Goal: Information Seeking & Learning: Learn about a topic

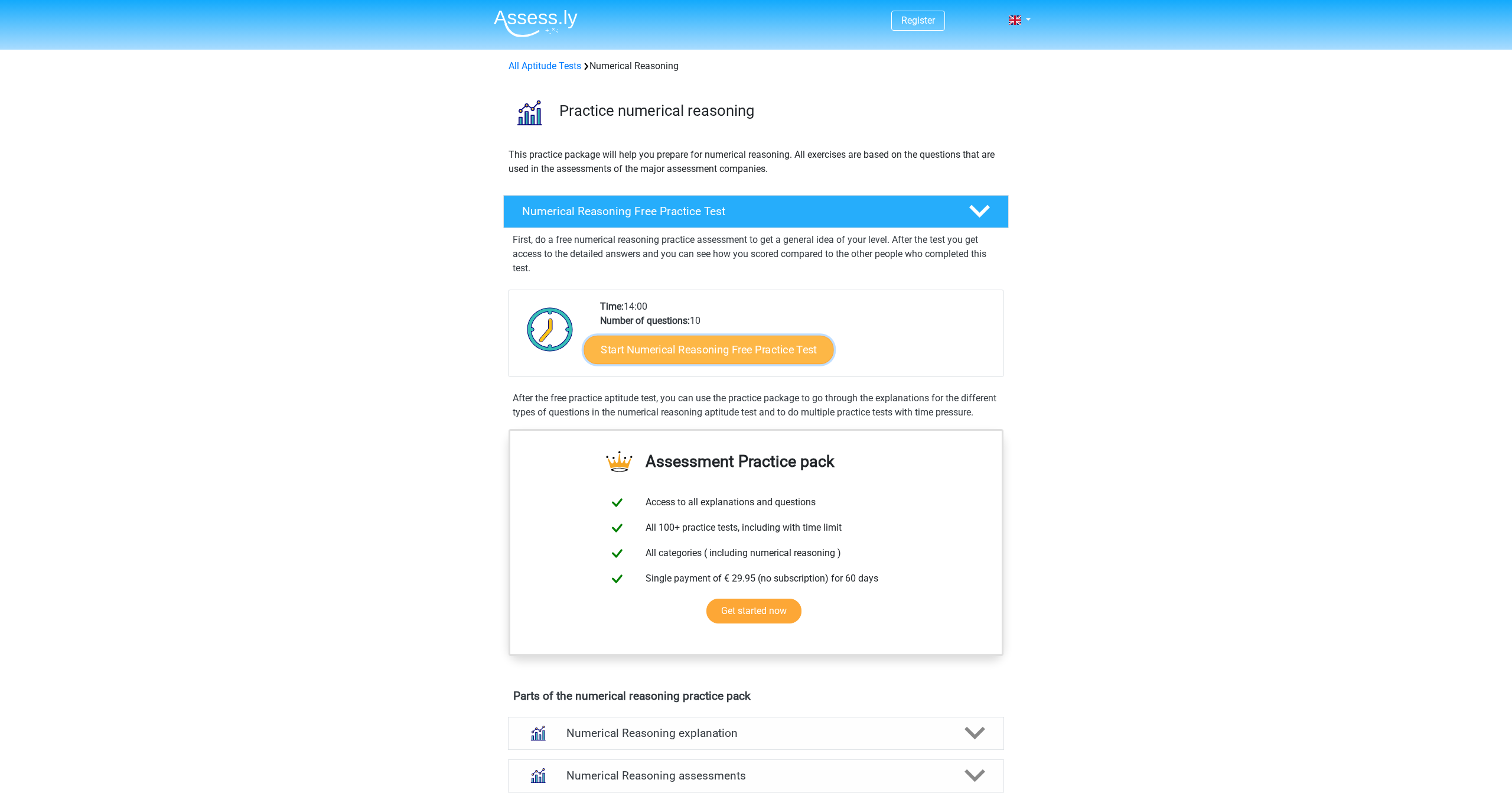
click at [636, 340] on link "Start Numerical Reasoning Free Practice Test" at bounding box center [709, 349] width 250 height 28
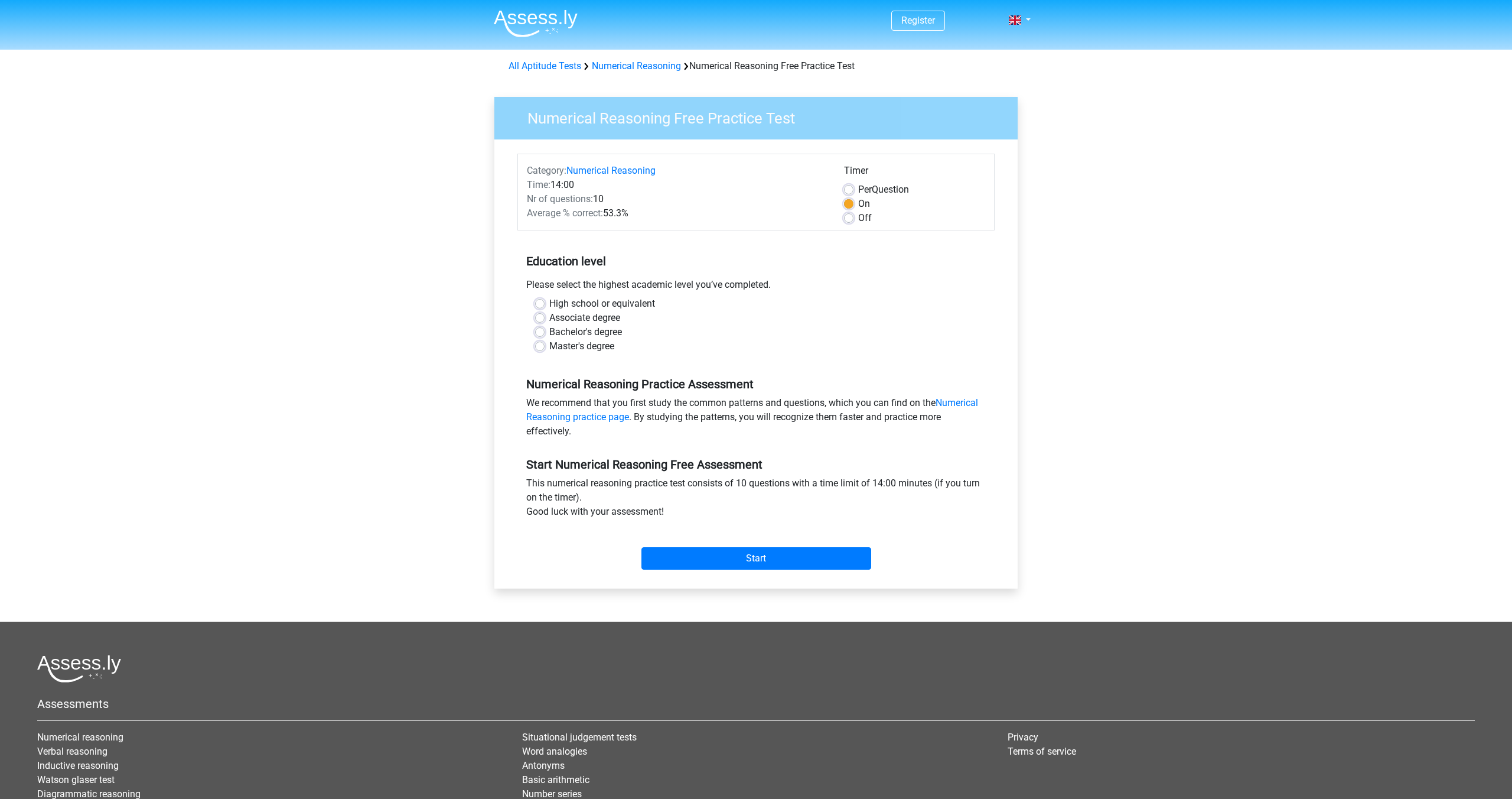
click at [549, 347] on label "Master's degree" at bounding box center [582, 346] width 65 height 14
click at [538, 347] on input "Master's degree" at bounding box center [540, 345] width 9 height 12
radio input "true"
click at [694, 556] on input "Start" at bounding box center [756, 558] width 230 height 22
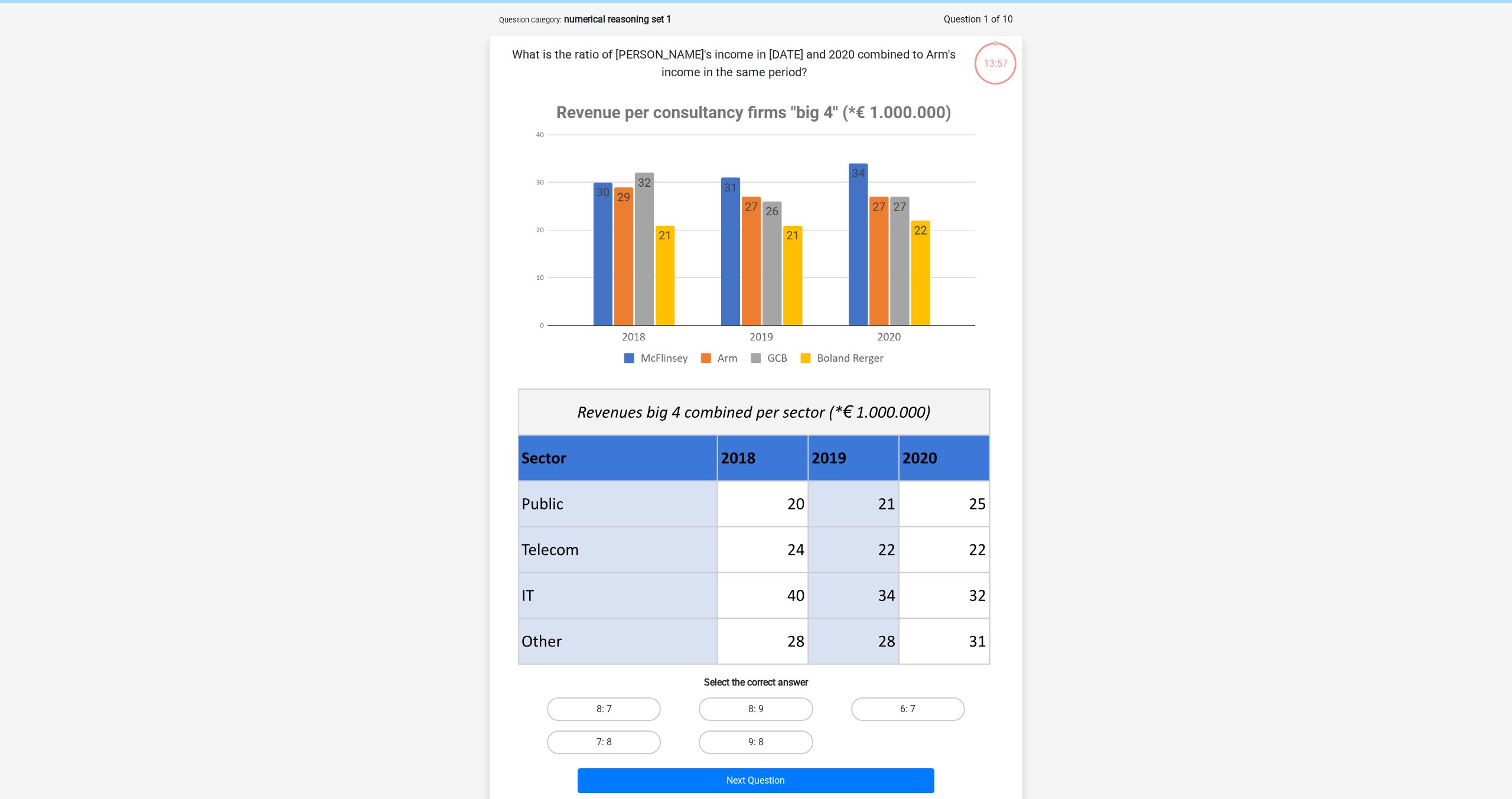
scroll to position [48, 0]
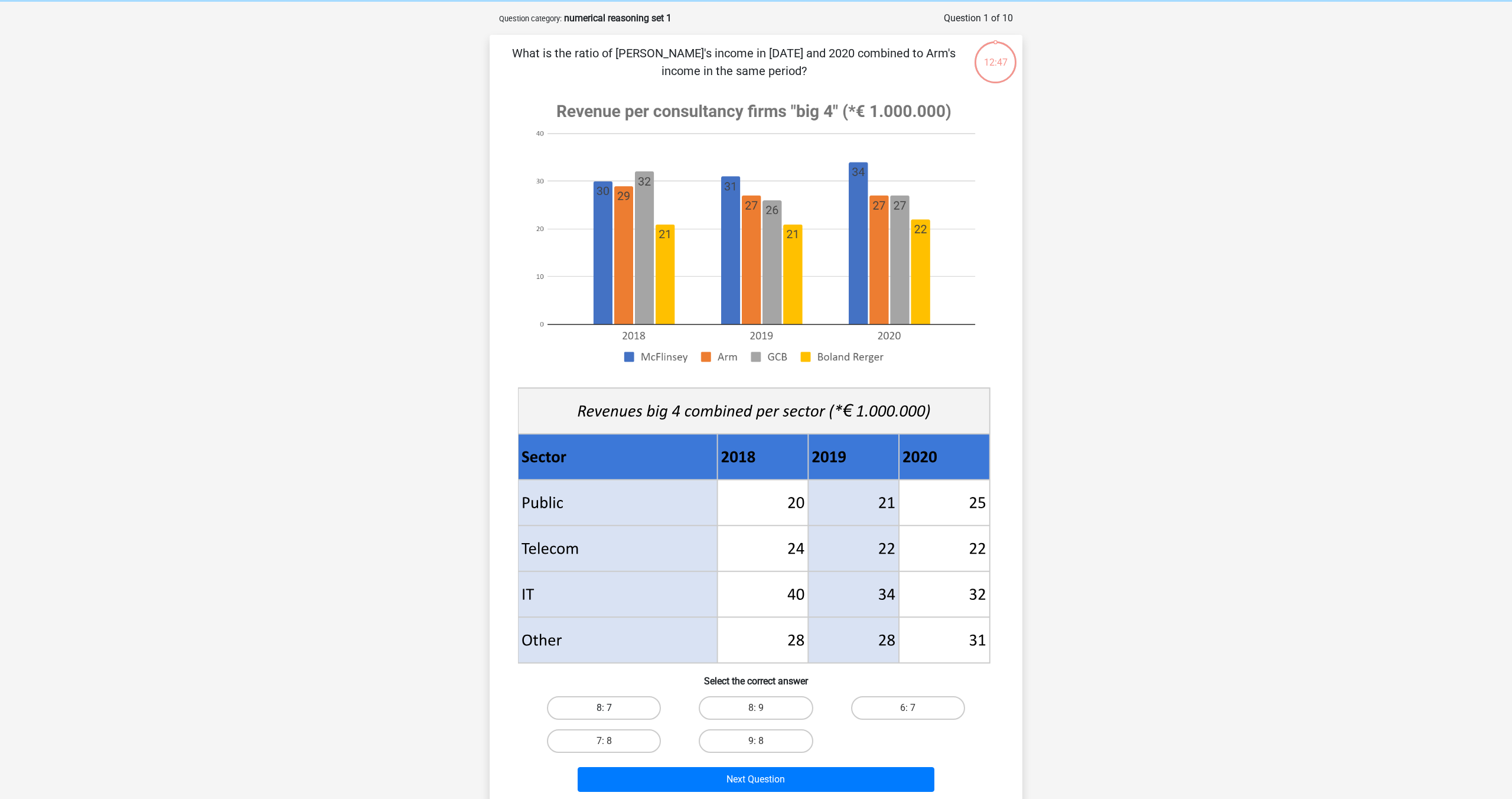
click at [604, 701] on label "8: 7" at bounding box center [604, 707] width 114 height 24
click at [604, 708] on input "8: 7" at bounding box center [608, 712] width 7 height 7
radio input "true"
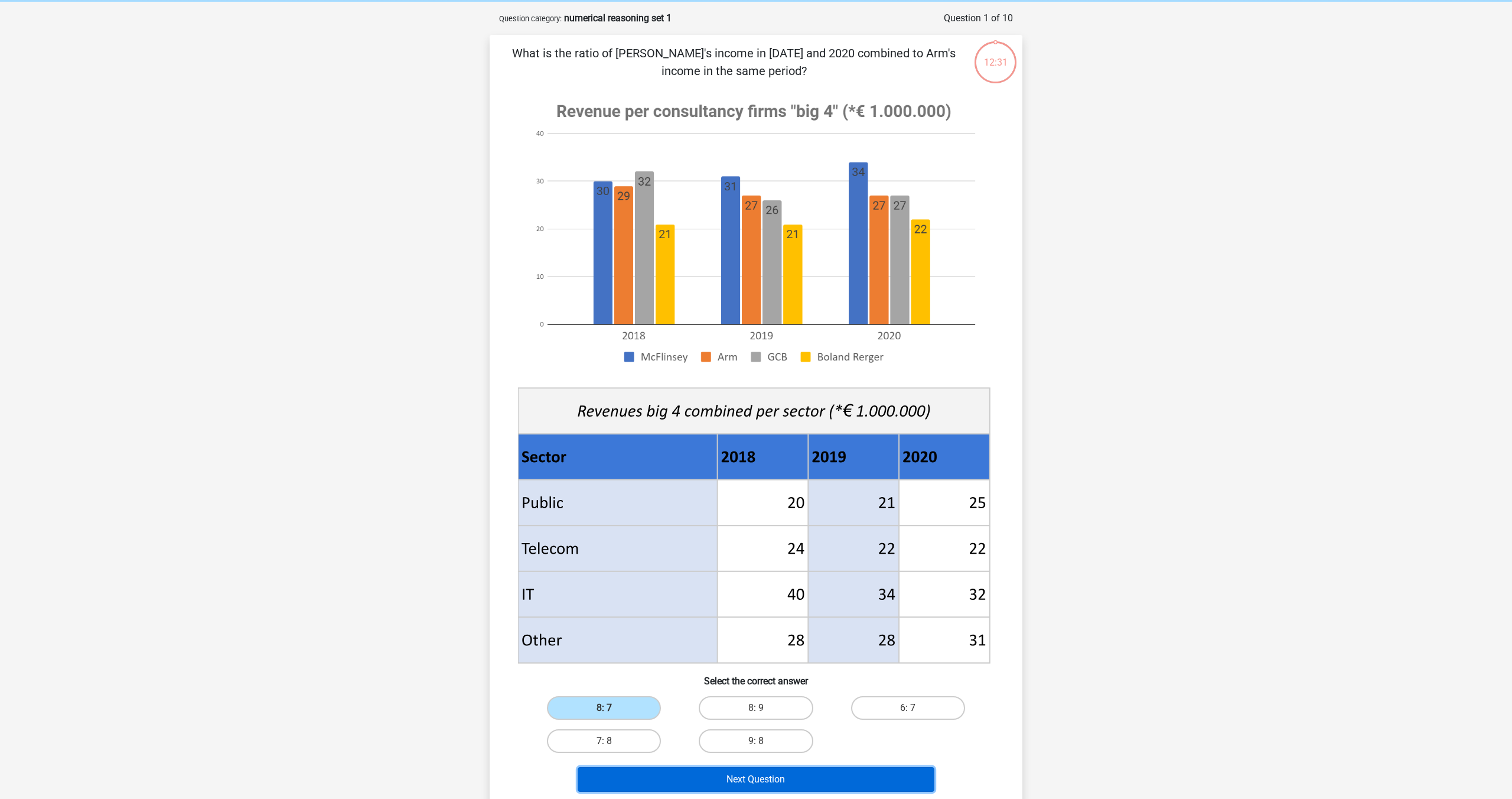
click at [662, 783] on button "Next Question" at bounding box center [756, 779] width 357 height 25
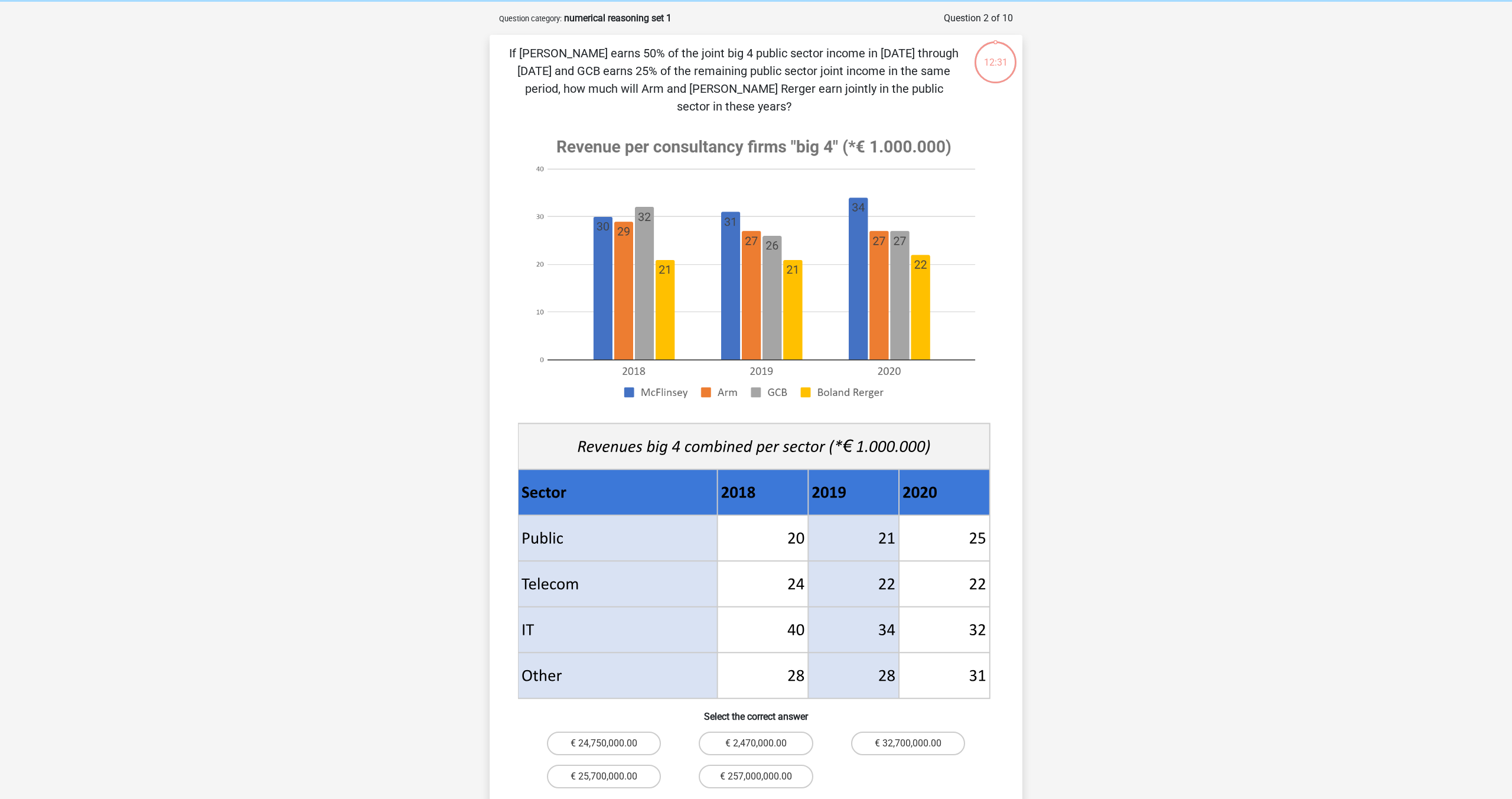
scroll to position [59, 0]
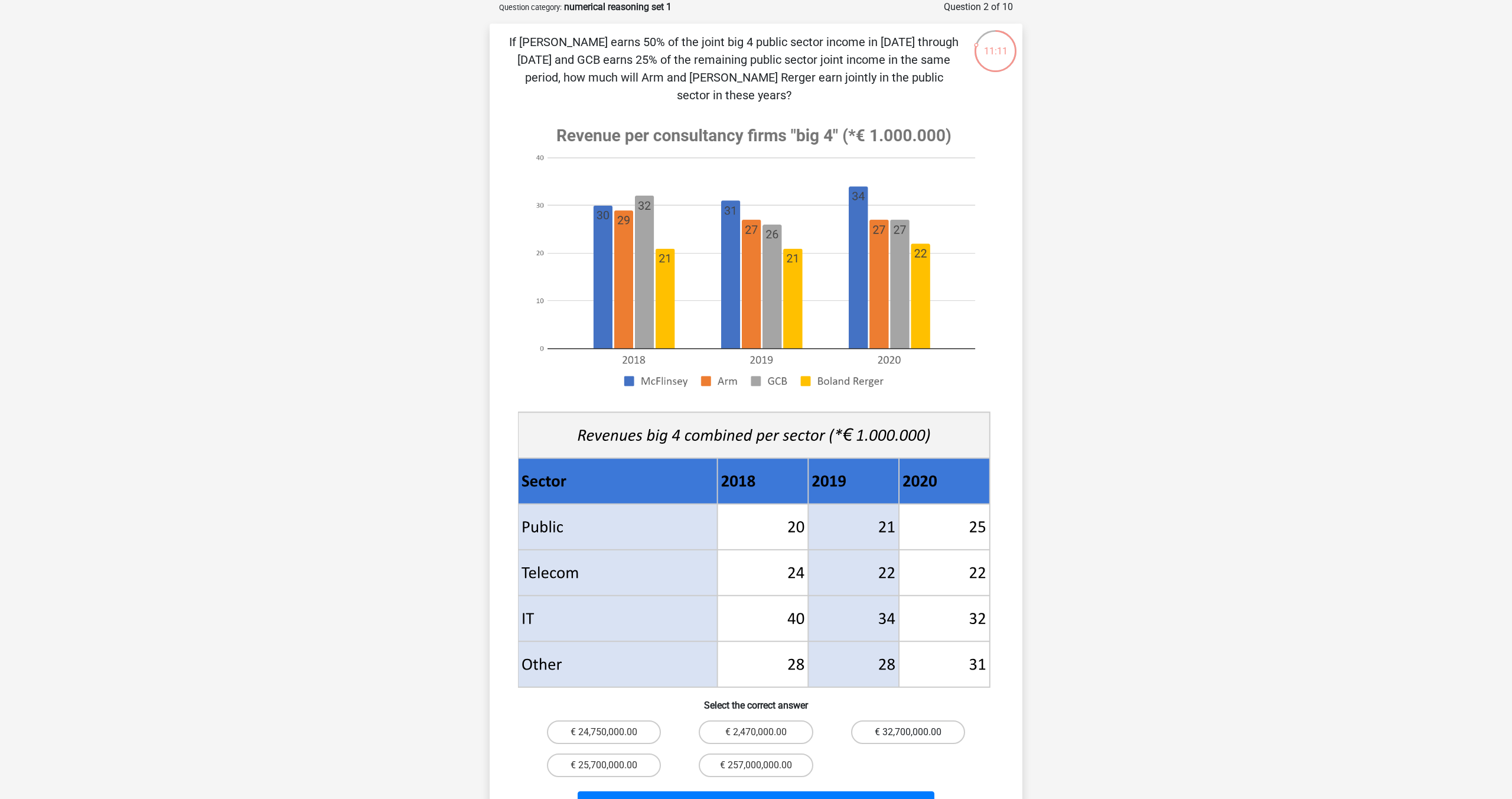
click at [874, 720] on label "€ 32,700,000.00" at bounding box center [909, 732] width 114 height 24
click at [908, 733] on input "€ 32,700,000.00" at bounding box center [911, 736] width 7 height 7
radio input "true"
click at [820, 792] on button "Next Question" at bounding box center [756, 804] width 357 height 25
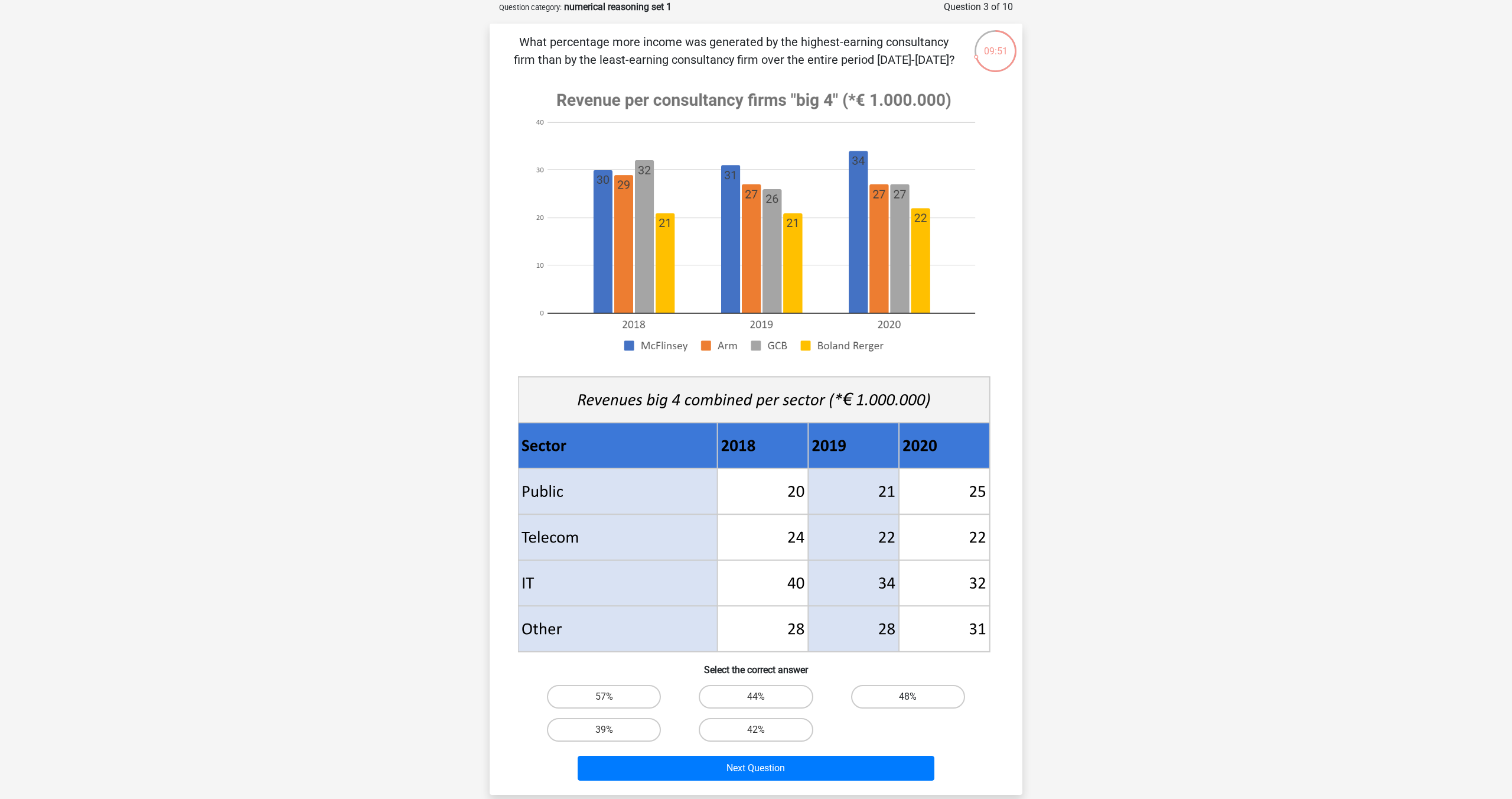
click at [879, 686] on label "48%" at bounding box center [909, 697] width 114 height 24
click at [908, 697] on input "48%" at bounding box center [911, 700] width 7 height 7
radio input "true"
click at [827, 764] on button "Next Question" at bounding box center [756, 768] width 357 height 25
click at [612, 733] on label "18.5% smaller" at bounding box center [604, 730] width 114 height 24
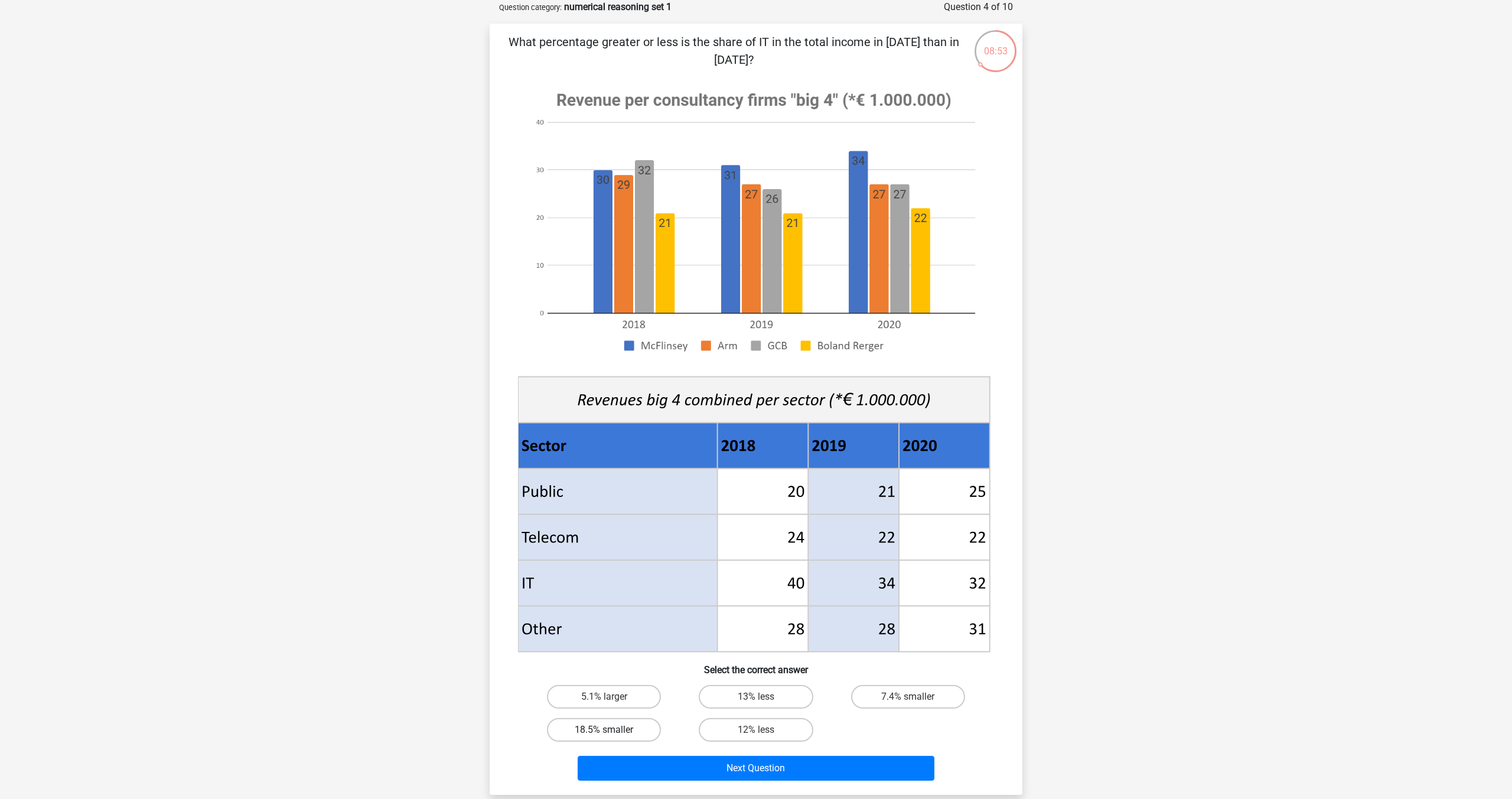
click at [612, 733] on input "18.5% smaller" at bounding box center [608, 733] width 7 height 7
radio input "true"
click at [623, 777] on button "Next Question" at bounding box center [756, 768] width 357 height 25
click at [866, 700] on label "Public" at bounding box center [909, 697] width 114 height 24
click at [908, 700] on input "Public" at bounding box center [911, 700] width 7 height 7
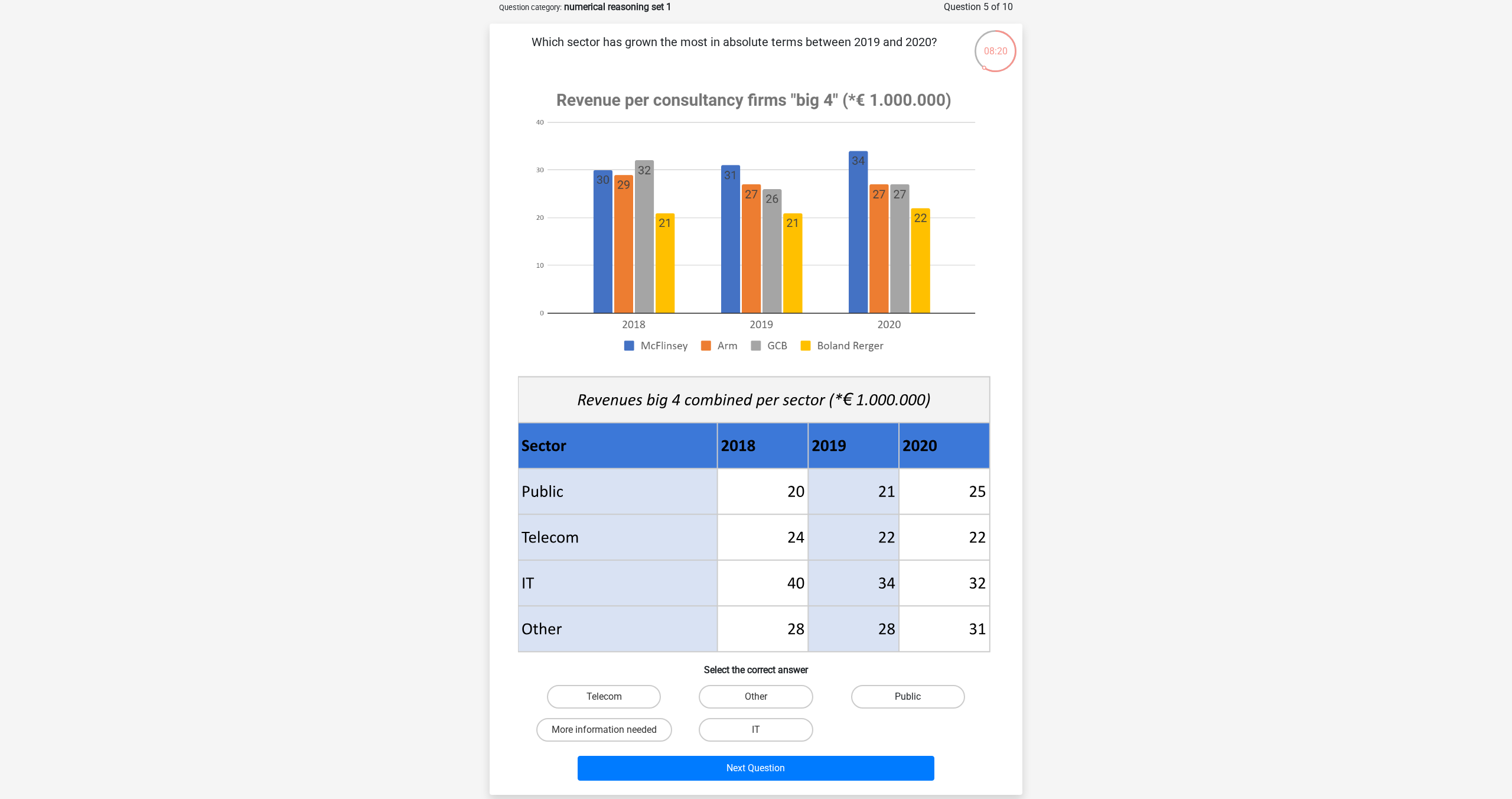
radio input "true"
click at [817, 771] on button "Next Question" at bounding box center [756, 768] width 357 height 25
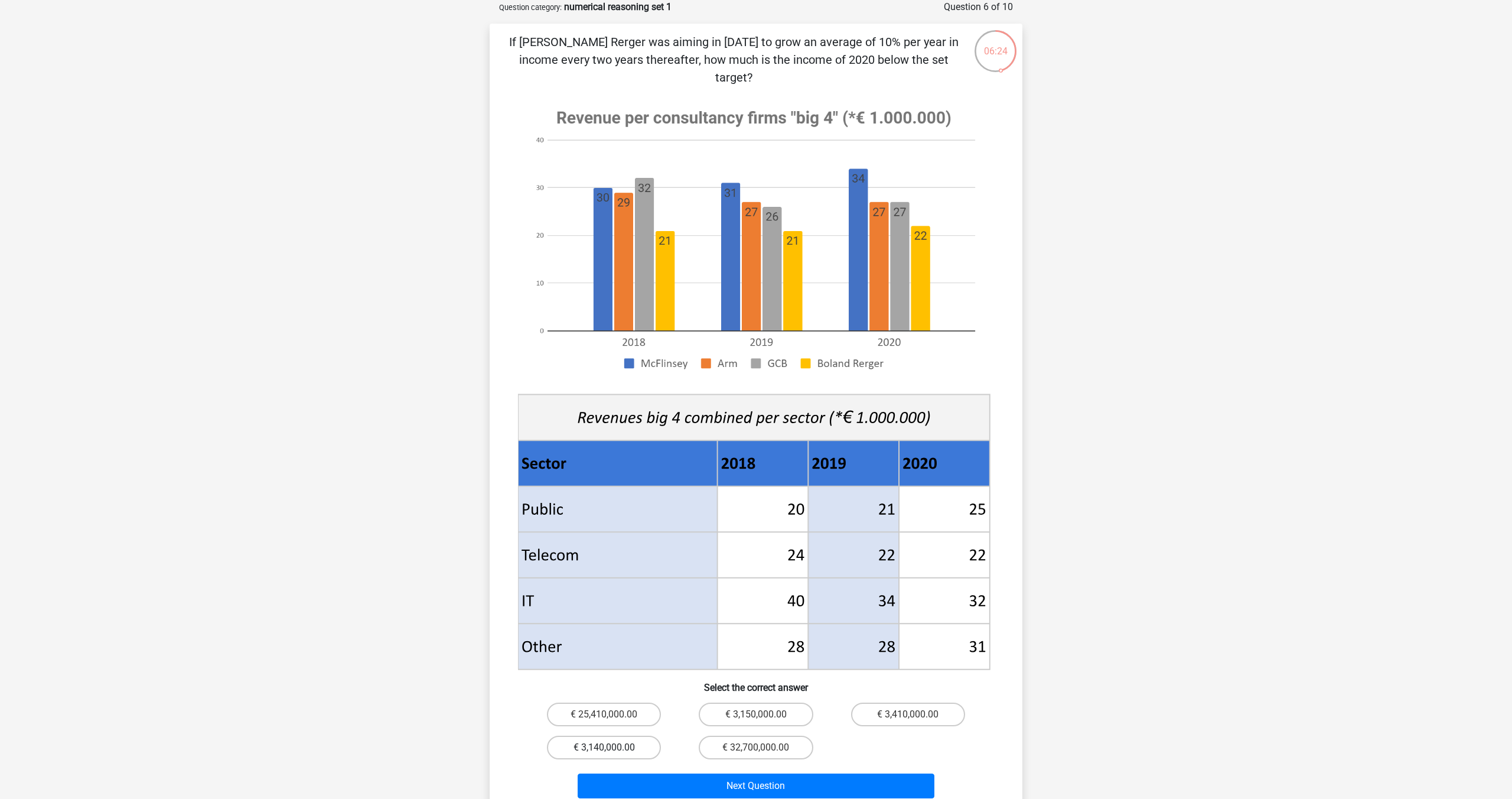
click at [636, 736] on label "€ 3,140,000.00" at bounding box center [604, 747] width 114 height 24
click at [612, 747] on input "€ 3,140,000.00" at bounding box center [608, 751] width 7 height 7
radio input "true"
click at [667, 773] on button "Next Question" at bounding box center [756, 785] width 357 height 25
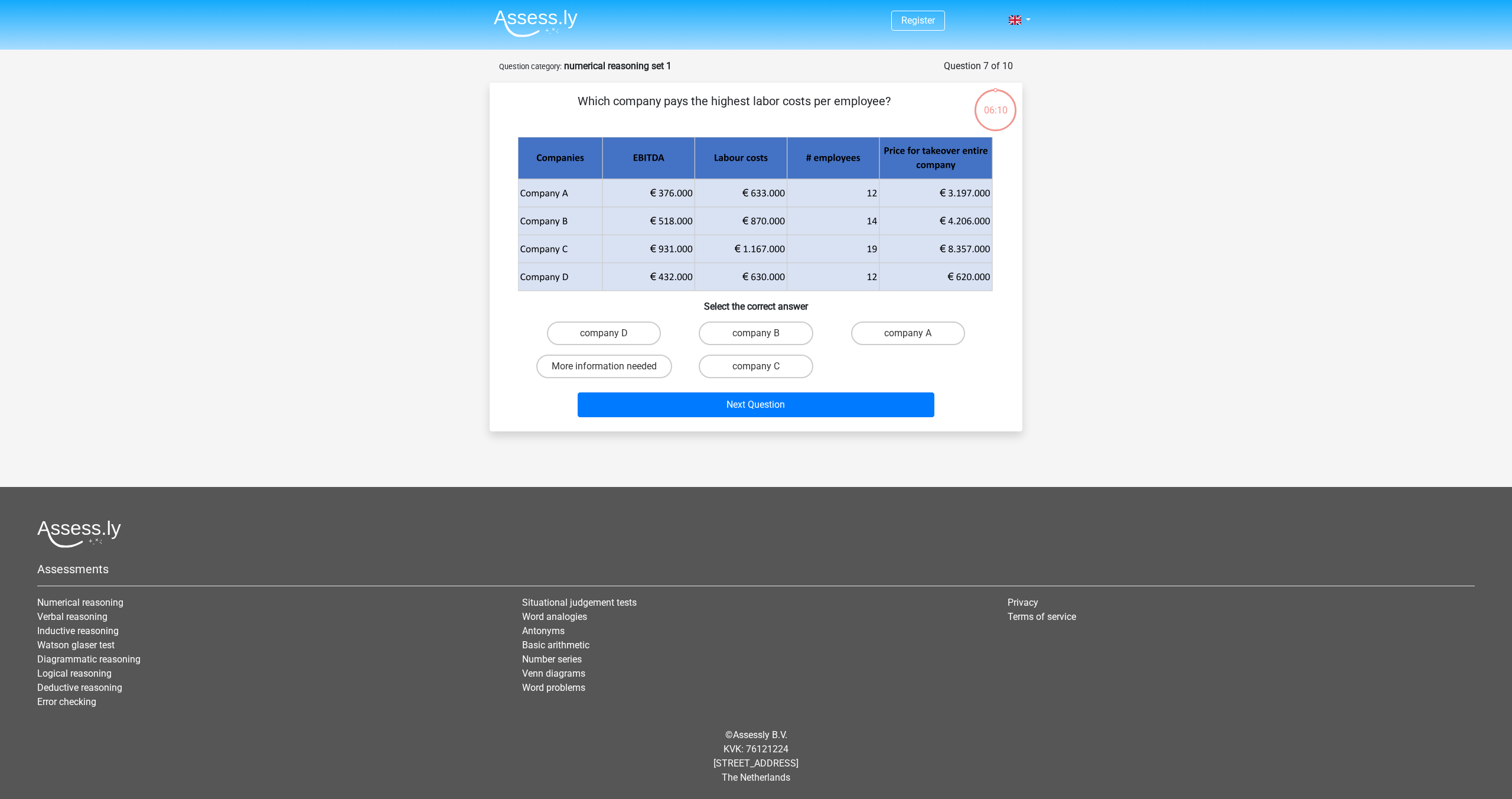
scroll to position [0, 0]
click at [761, 332] on label "company B" at bounding box center [756, 333] width 114 height 24
click at [761, 333] on input "company B" at bounding box center [759, 336] width 7 height 7
radio input "true"
click at [740, 417] on div "Next Question" at bounding box center [756, 408] width 456 height 30
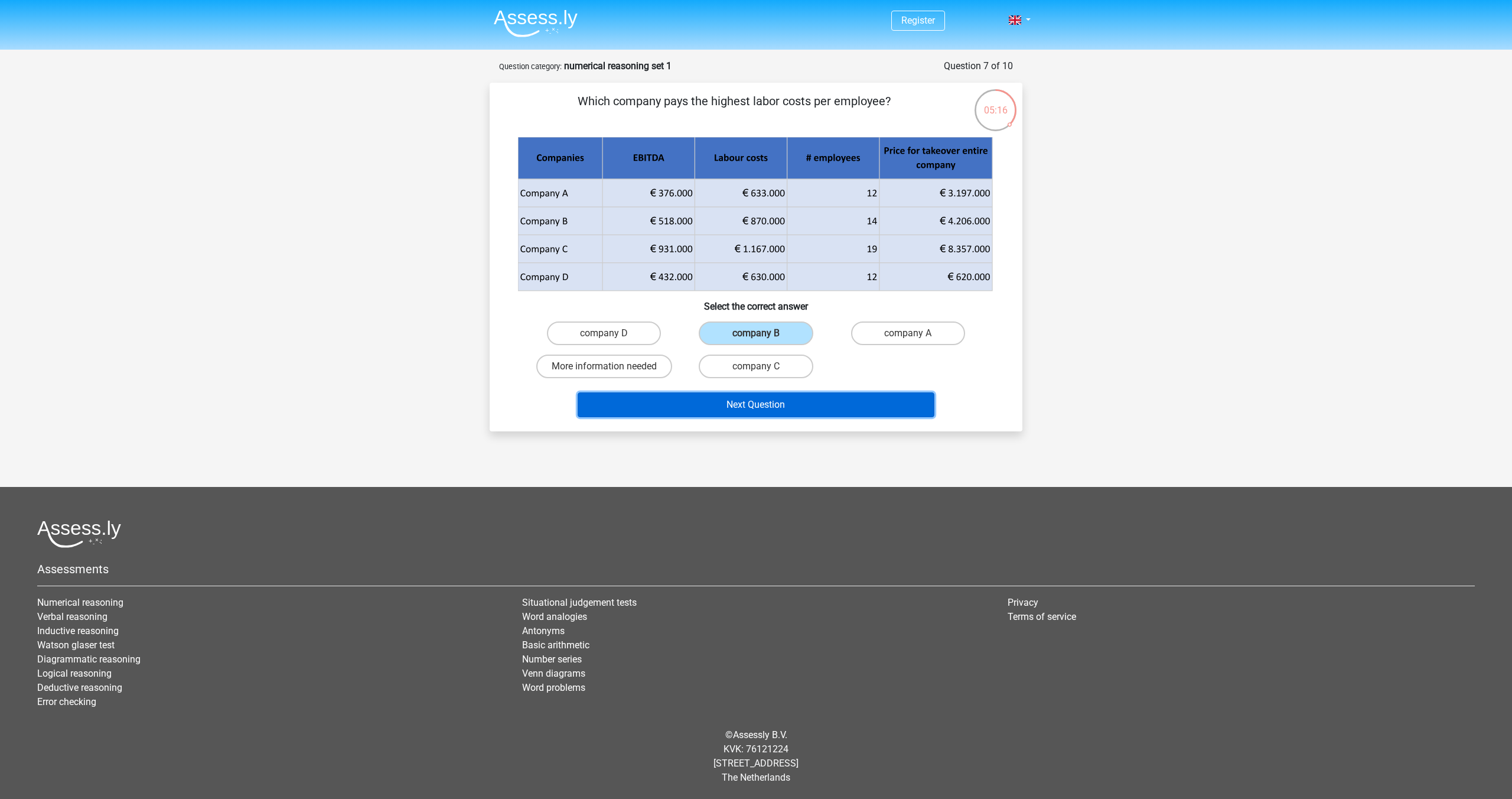
click at [738, 406] on button "Next Question" at bounding box center [756, 405] width 357 height 25
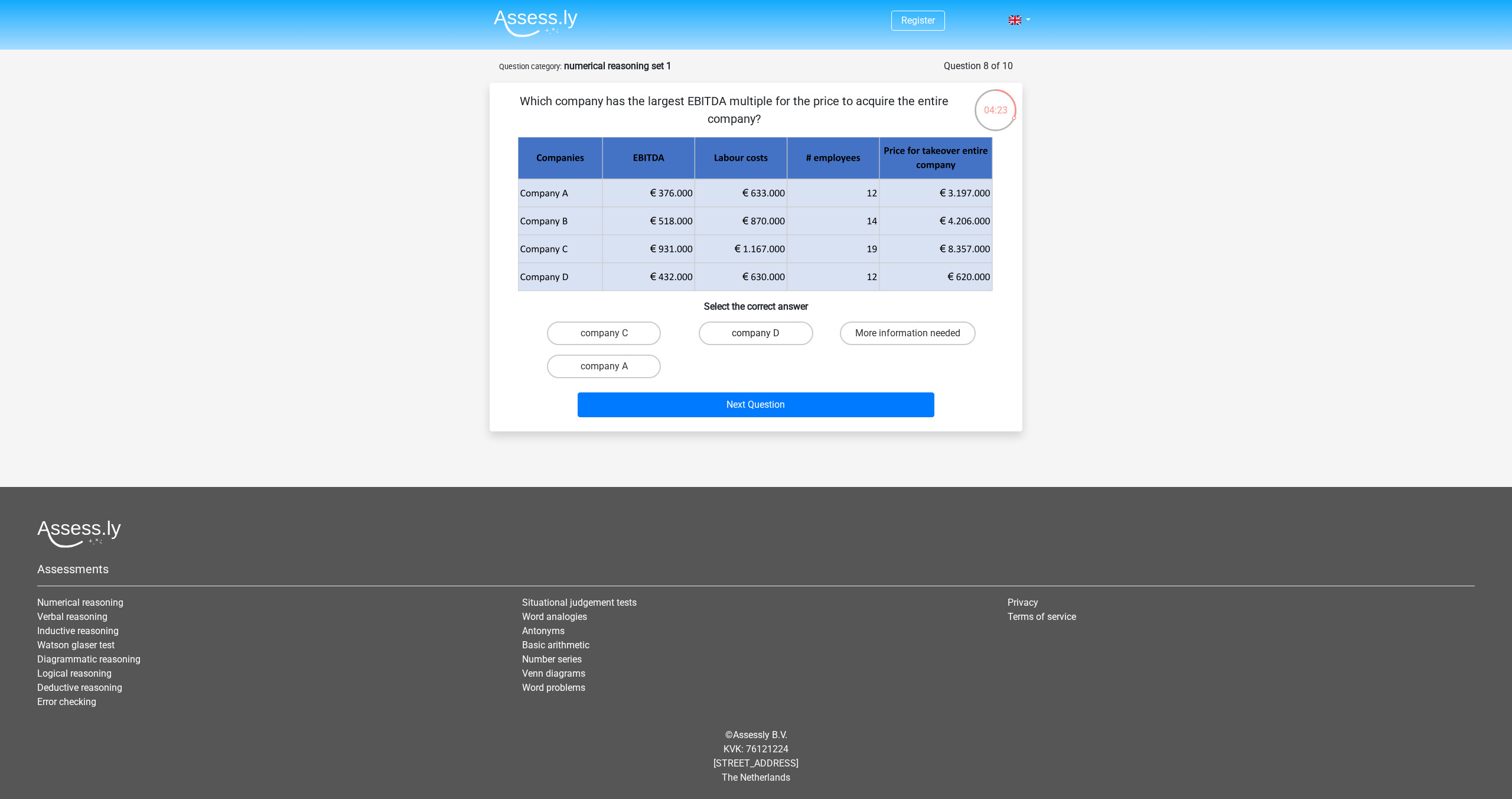
click at [734, 336] on label "company D" at bounding box center [756, 333] width 114 height 24
click at [756, 336] on input "company D" at bounding box center [759, 336] width 7 height 7
radio input "true"
click at [718, 401] on button "Next Question" at bounding box center [756, 405] width 357 height 25
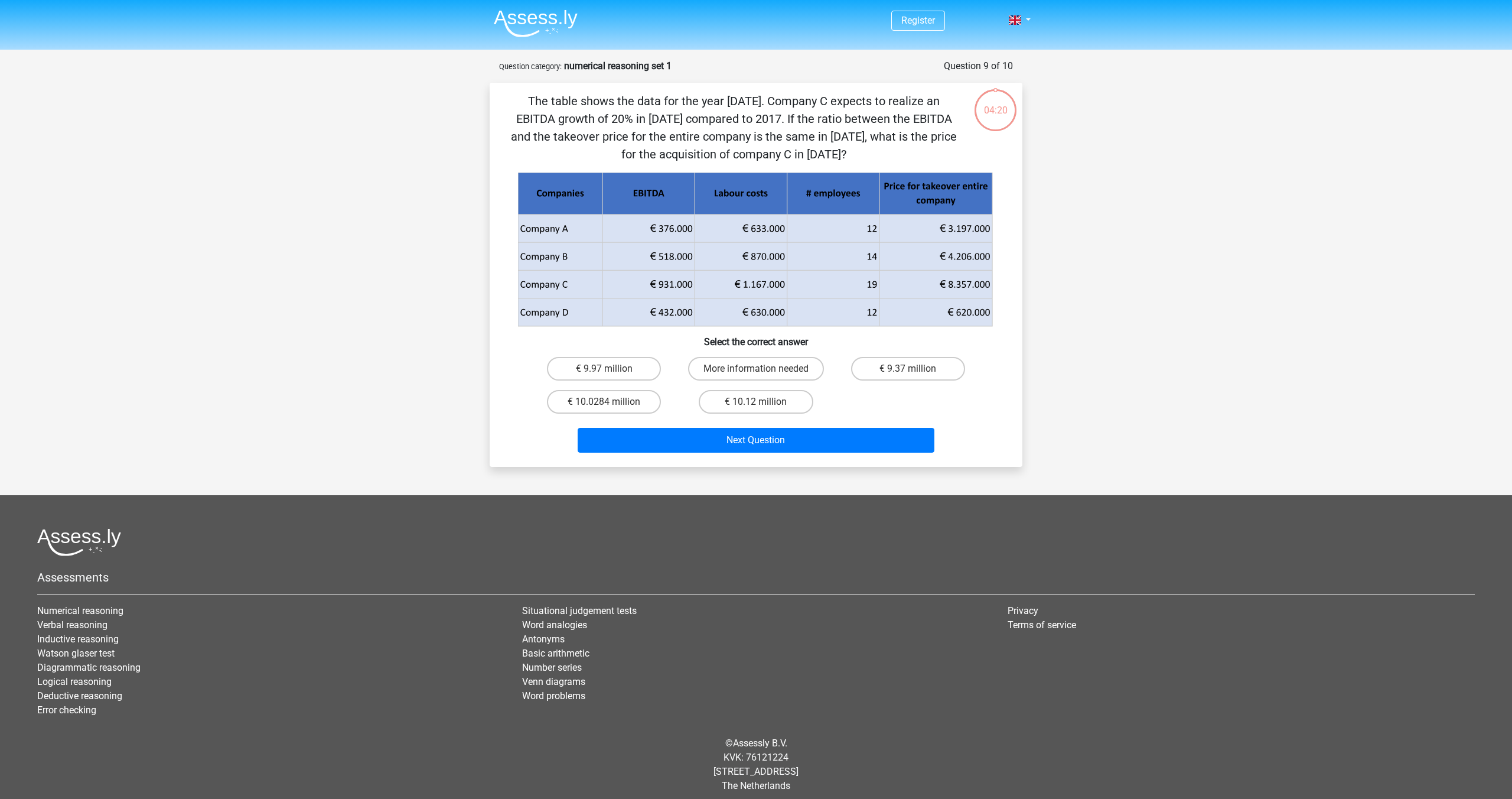
scroll to position [8, 0]
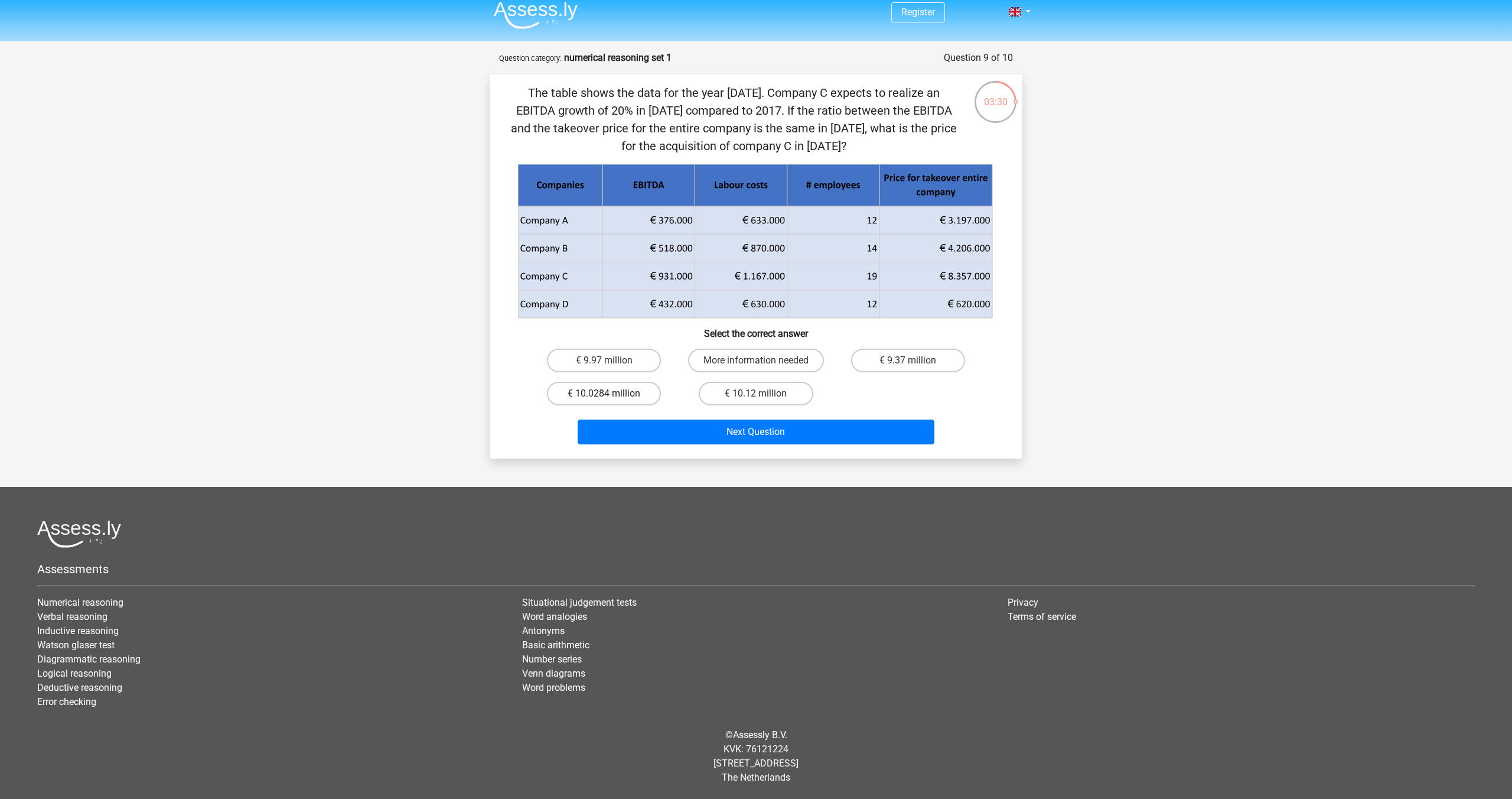
click at [637, 383] on label "€ 10.0284 million" at bounding box center [604, 393] width 114 height 24
click at [612, 393] on input "€ 10.0284 million" at bounding box center [608, 397] width 7 height 7
radio input "true"
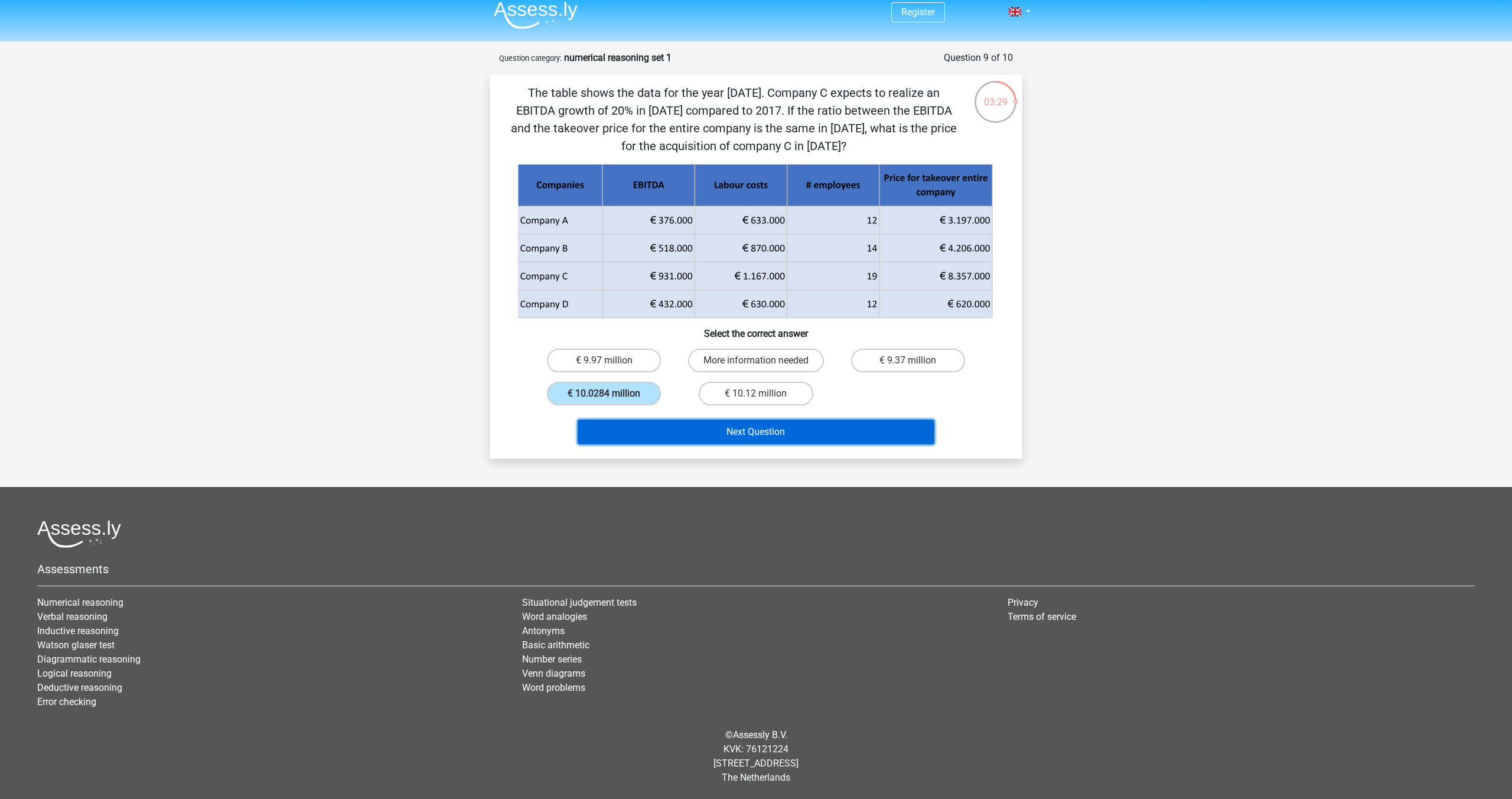
click at [656, 427] on button "Next Question" at bounding box center [756, 432] width 357 height 25
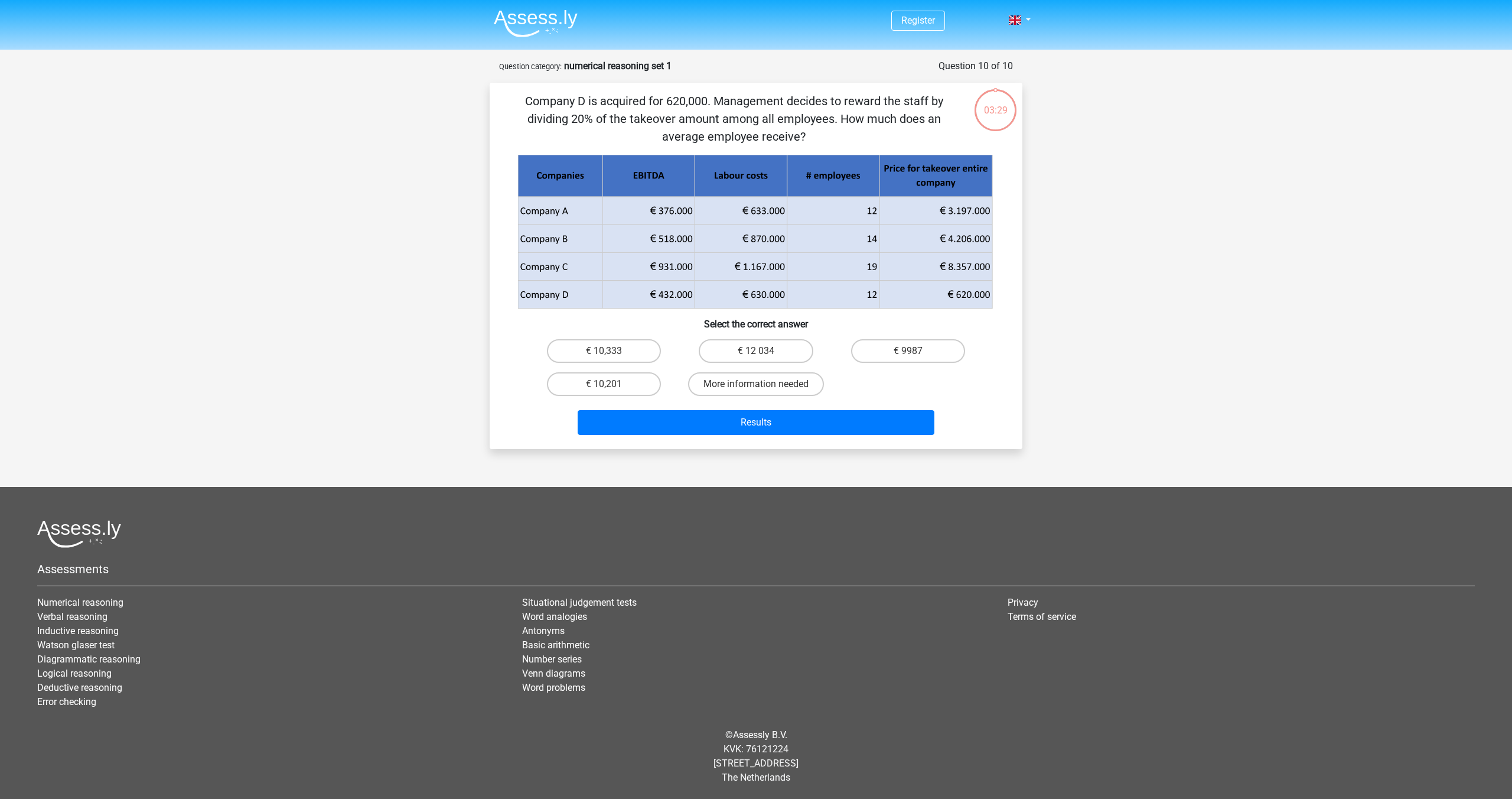
scroll to position [0, 0]
click at [588, 337] on div "€ 10,333" at bounding box center [604, 351] width 152 height 33
click at [592, 350] on label "€ 10,333" at bounding box center [604, 351] width 114 height 24
click at [604, 351] on input "€ 10,333" at bounding box center [608, 355] width 7 height 7
radio input "true"
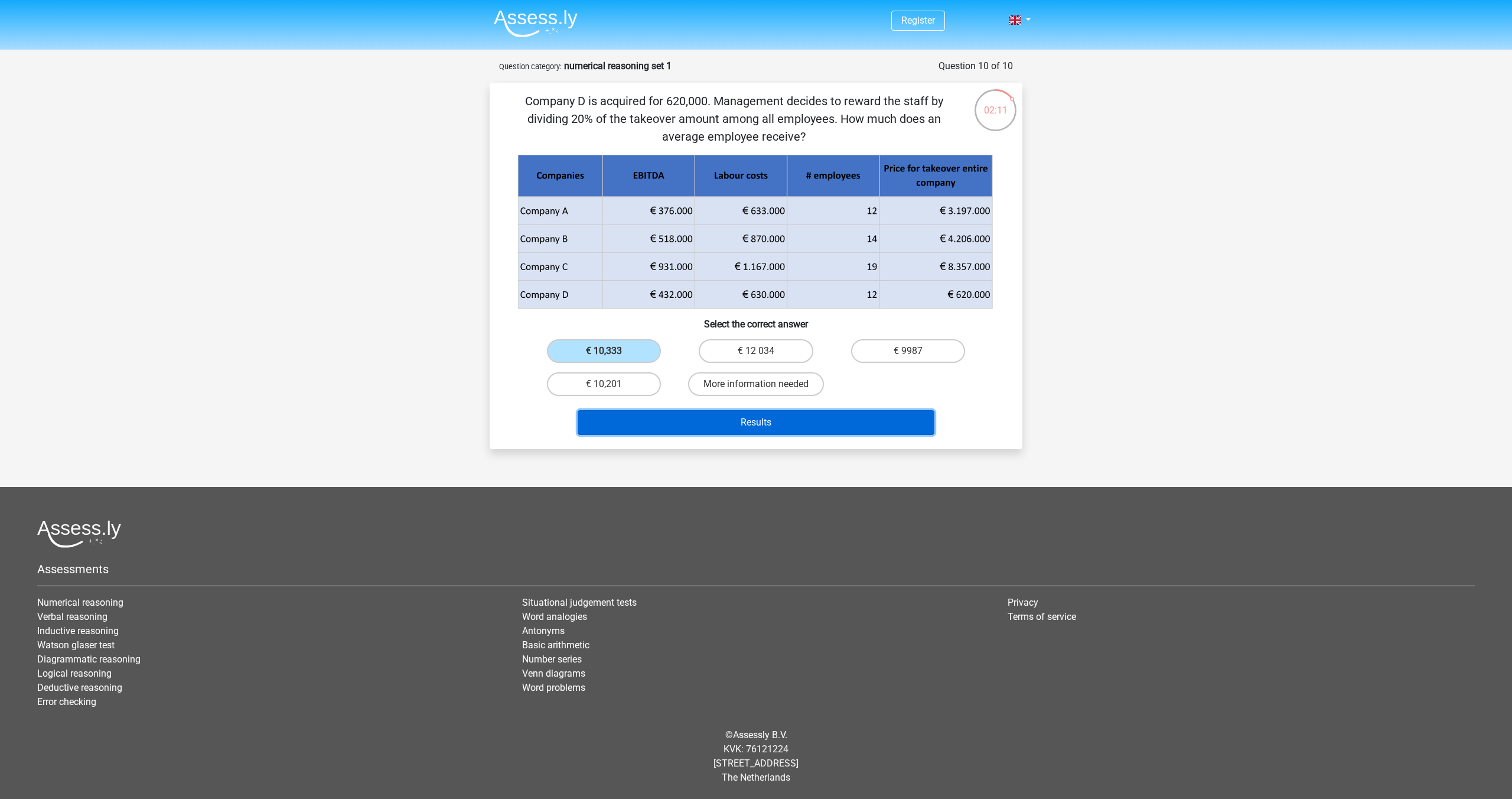
click at [667, 427] on button "Results" at bounding box center [756, 423] width 357 height 25
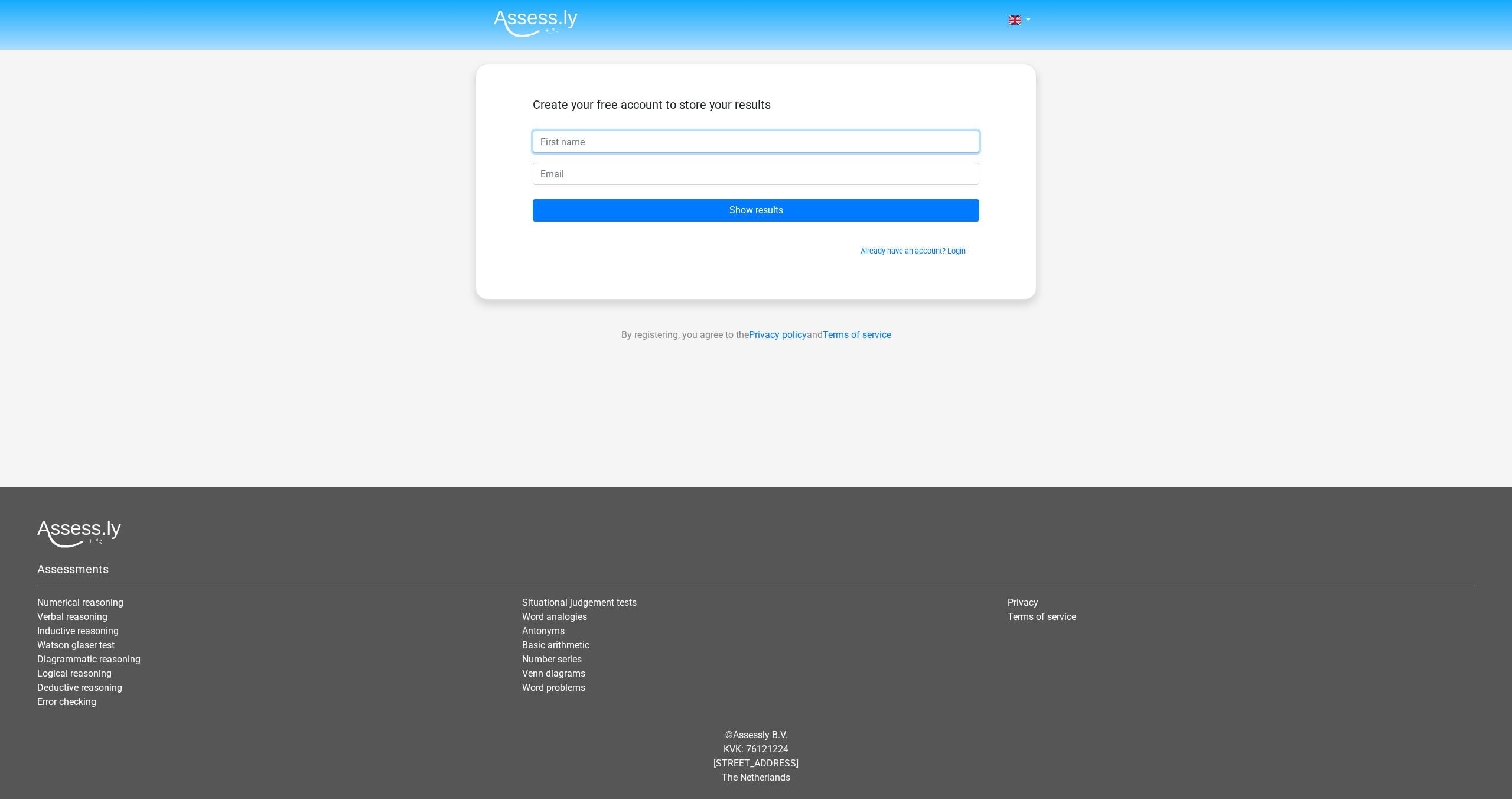
click at [640, 133] on input "text" at bounding box center [756, 142] width 447 height 22
type input "Taelin"
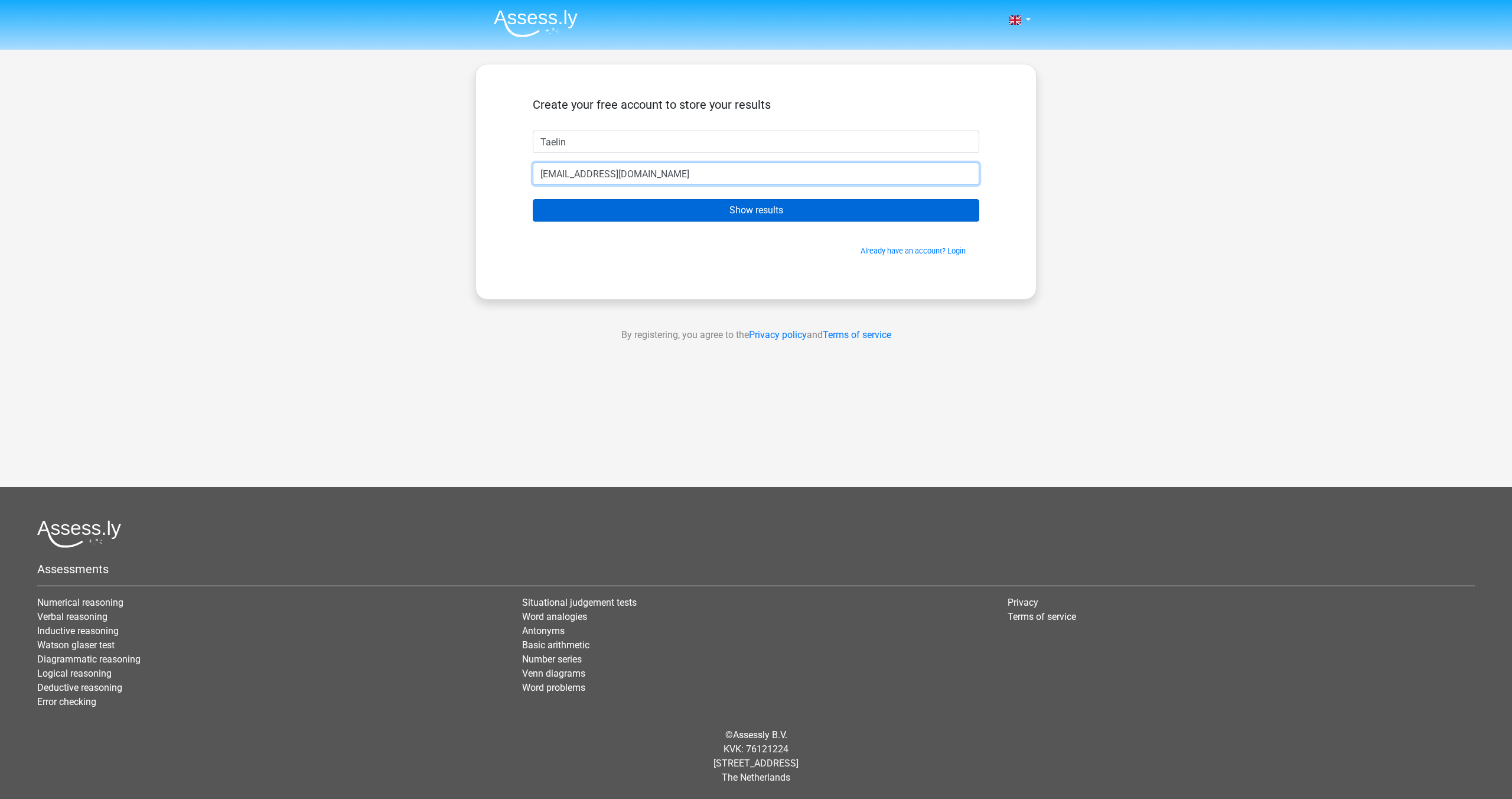
type input "[EMAIL_ADDRESS][DOMAIN_NAME]"
click at [680, 212] on input "Show results" at bounding box center [756, 210] width 447 height 22
